Goal: Navigation & Orientation: Understand site structure

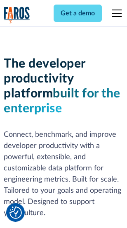
scroll to position [125, 0]
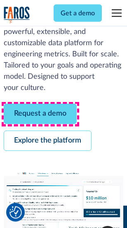
click at [41, 114] on link "Request a demo" at bounding box center [40, 114] width 73 height 20
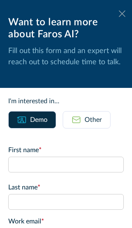
click at [119, 14] on icon at bounding box center [122, 13] width 7 height 6
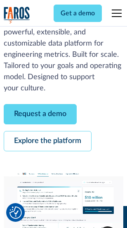
scroll to position [151, 0]
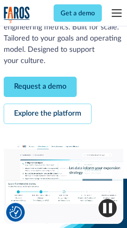
click at [48, 114] on link "Explore the platform" at bounding box center [48, 114] width 88 height 20
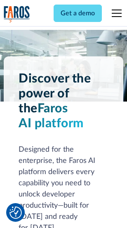
scroll to position [6307, 0]
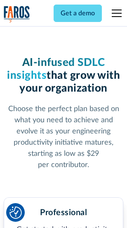
scroll to position [1315, 0]
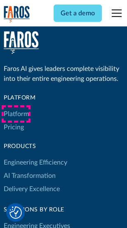
click at [16, 114] on link "Platform" at bounding box center [16, 113] width 25 height 13
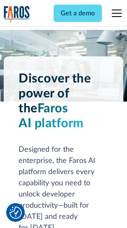
scroll to position [6573, 0]
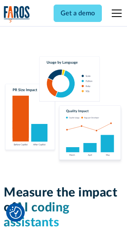
scroll to position [5170, 0]
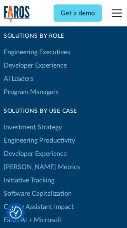
click at [25, 160] on link "[PERSON_NAME] Metrics" at bounding box center [42, 166] width 77 height 13
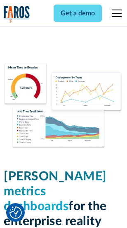
scroll to position [3667, 0]
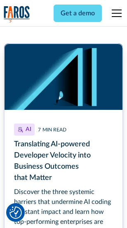
scroll to position [3749, 0]
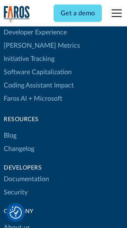
click at [19, 142] on link "Changelog" at bounding box center [19, 148] width 31 height 13
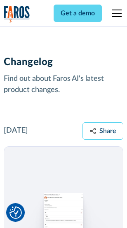
scroll to position [10151, 0]
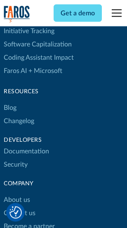
click at [17, 193] on link "About us" at bounding box center [17, 199] width 26 height 13
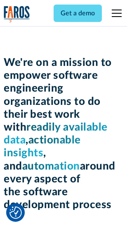
scroll to position [2865, 0]
